Goal: Check status

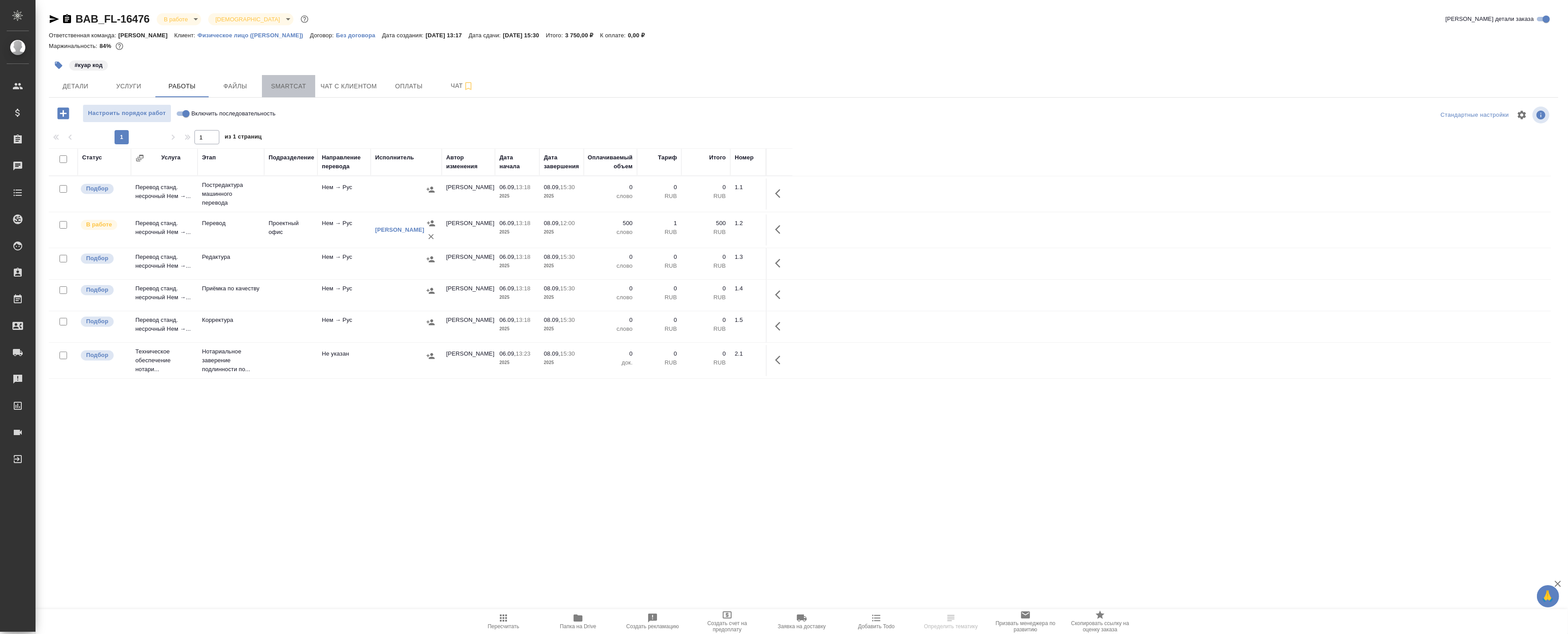
click at [281, 89] on span "Smartcat" at bounding box center [289, 86] width 43 height 11
